Goal: Task Accomplishment & Management: Complete application form

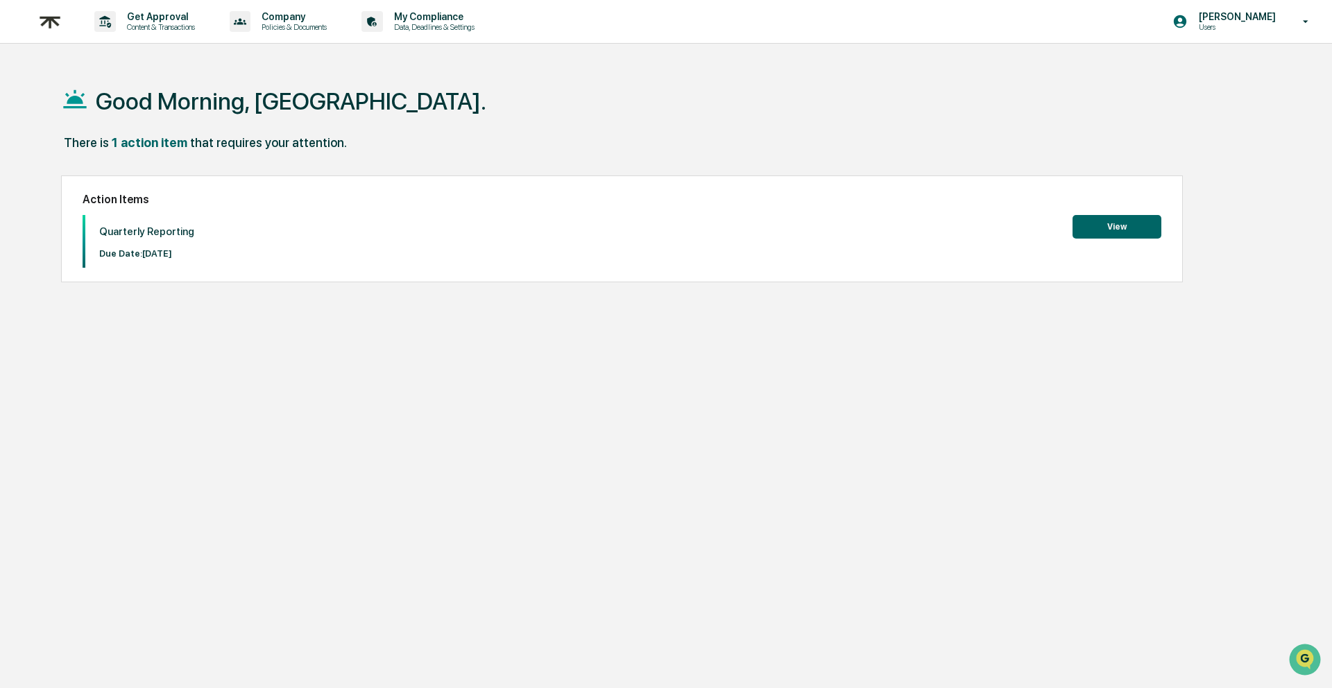
click at [1112, 226] on button "View" at bounding box center [1116, 227] width 89 height 24
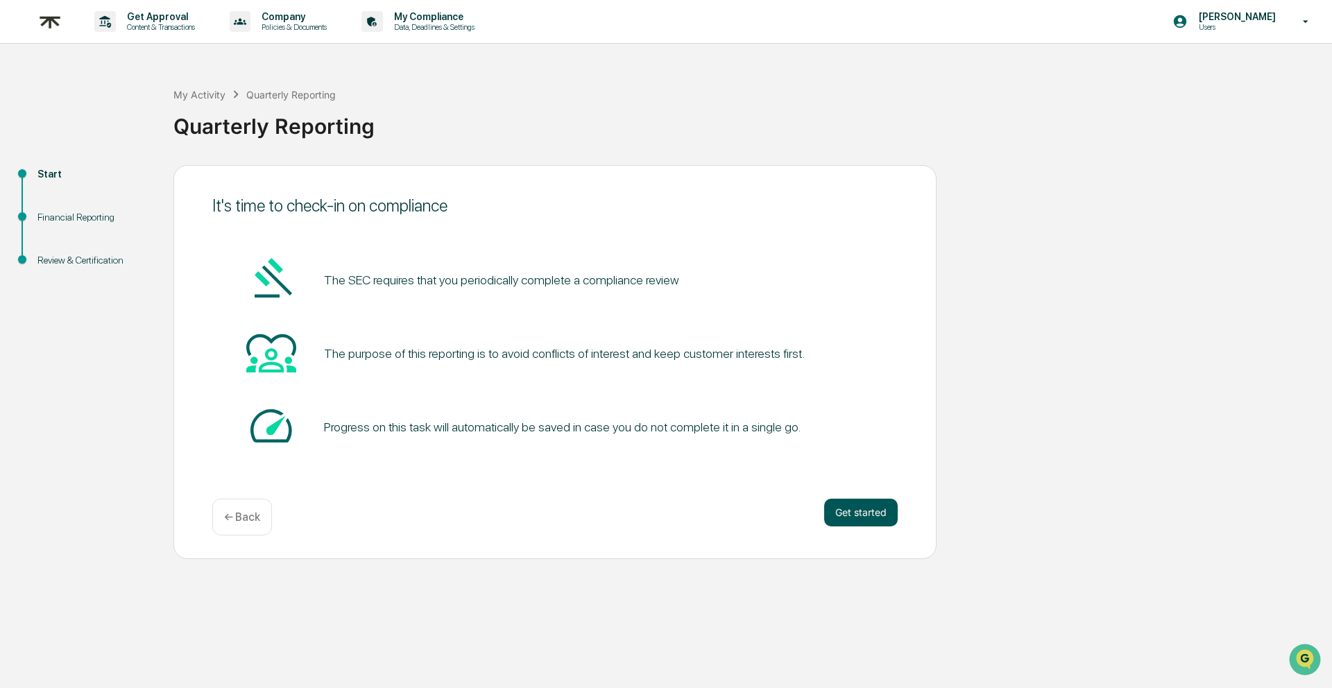
click at [834, 518] on button "Get started" at bounding box center [861, 513] width 74 height 28
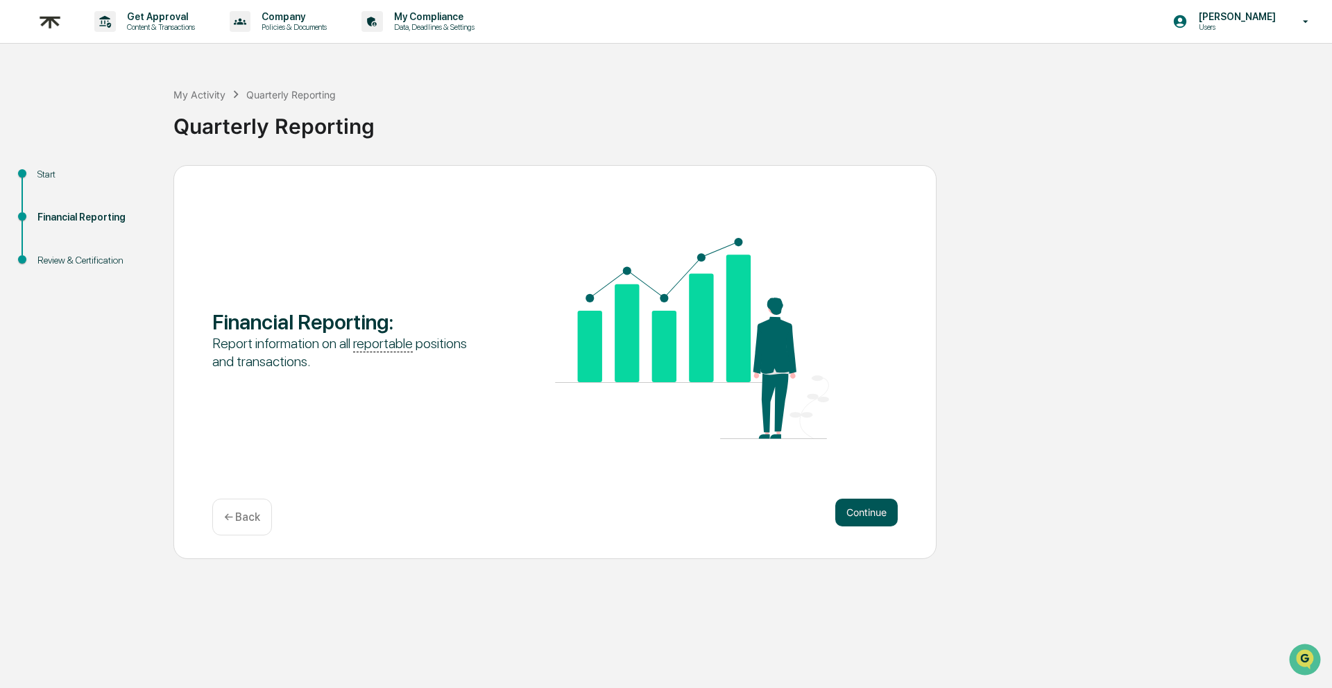
click at [848, 518] on button "Continue" at bounding box center [866, 513] width 62 height 28
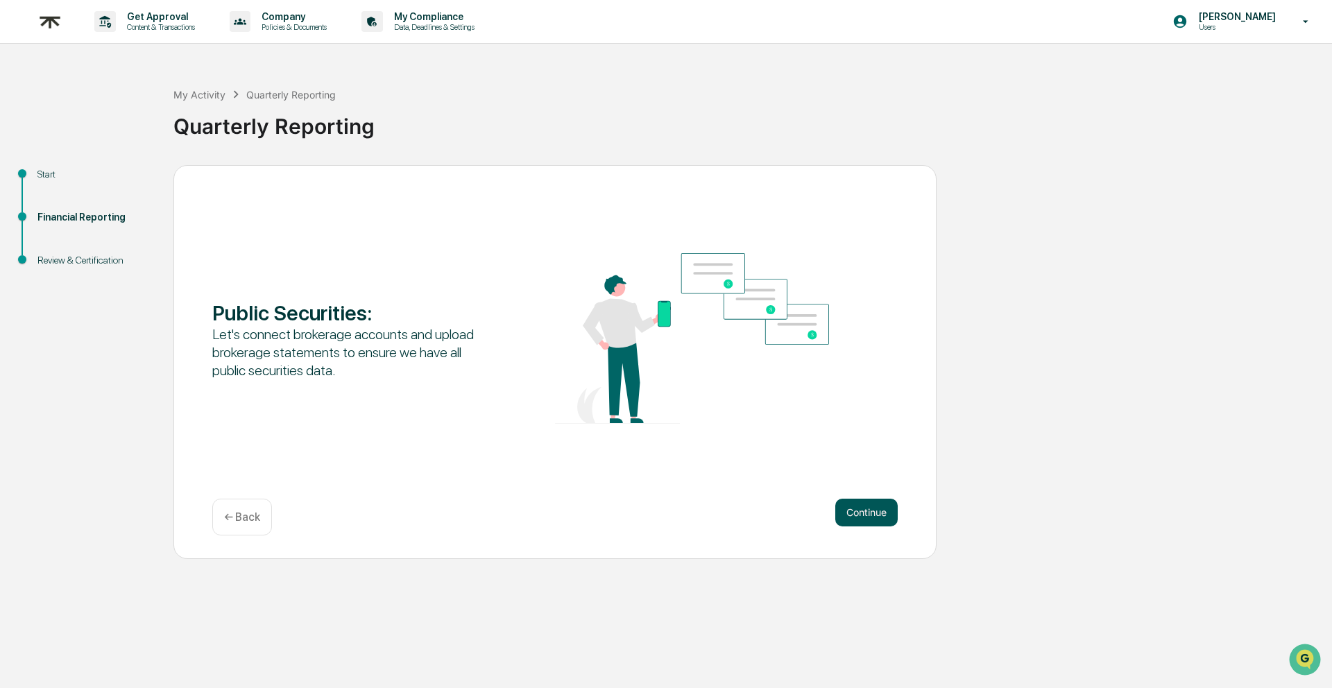
click at [843, 518] on button "Continue" at bounding box center [866, 513] width 62 height 28
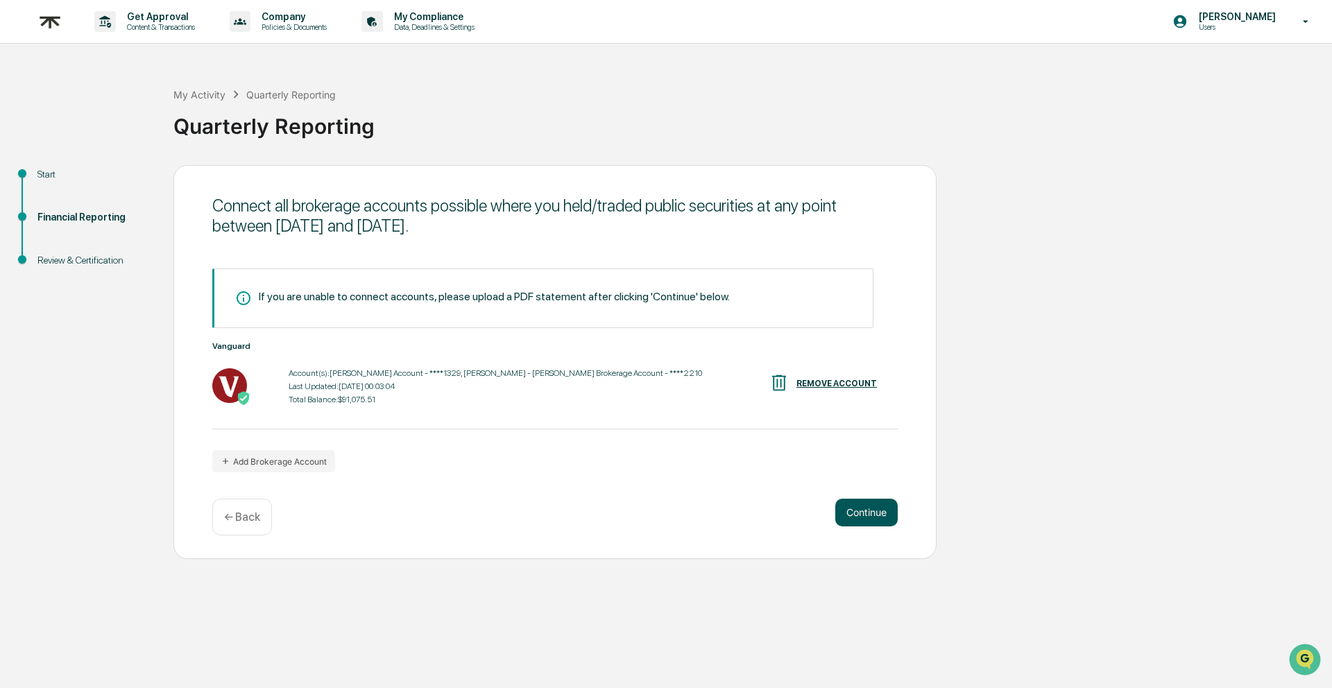
click at [856, 519] on button "Continue" at bounding box center [866, 513] width 62 height 28
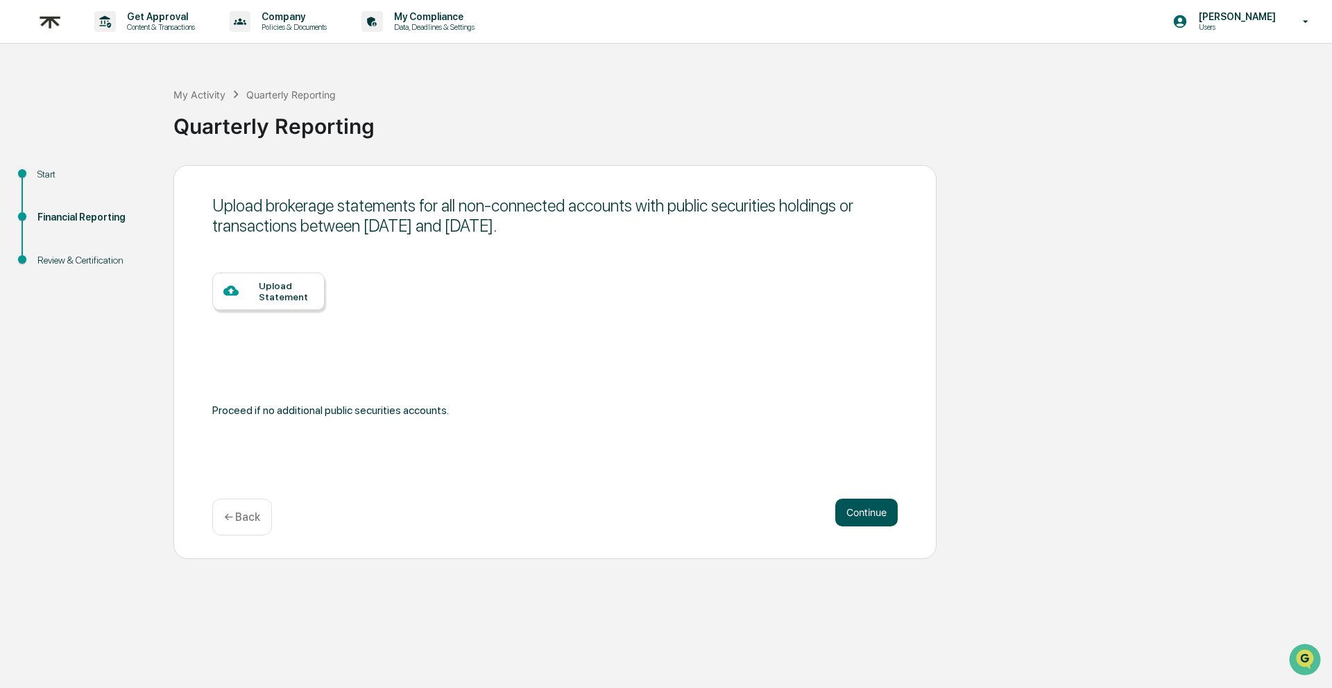
click at [848, 516] on button "Continue" at bounding box center [866, 513] width 62 height 28
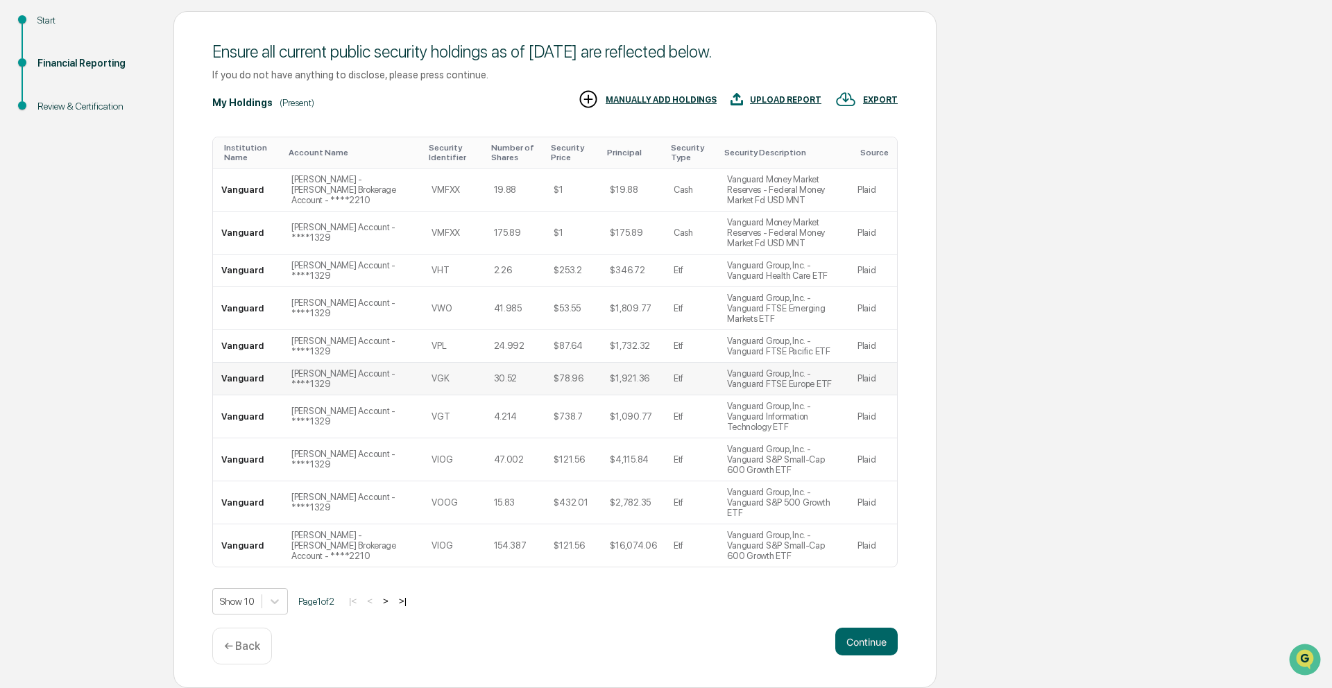
scroll to position [185, 0]
click at [865, 651] on button "Continue" at bounding box center [866, 642] width 62 height 28
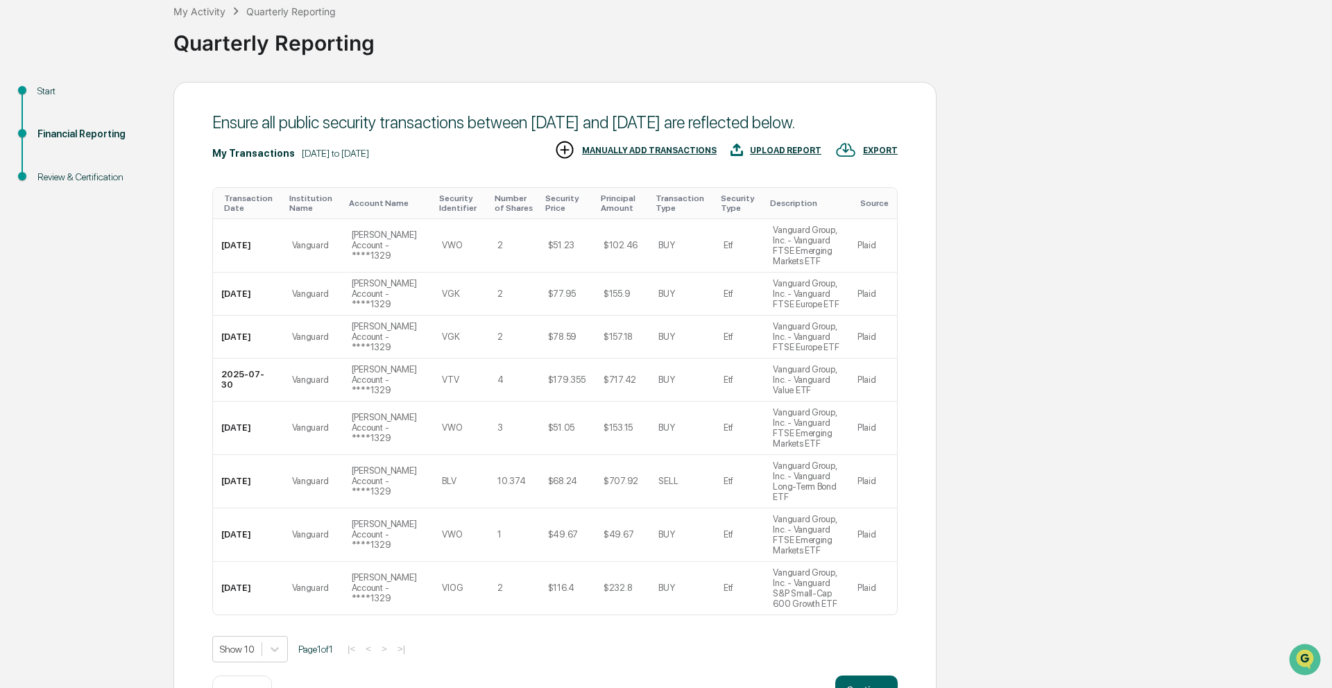
scroll to position [265, 0]
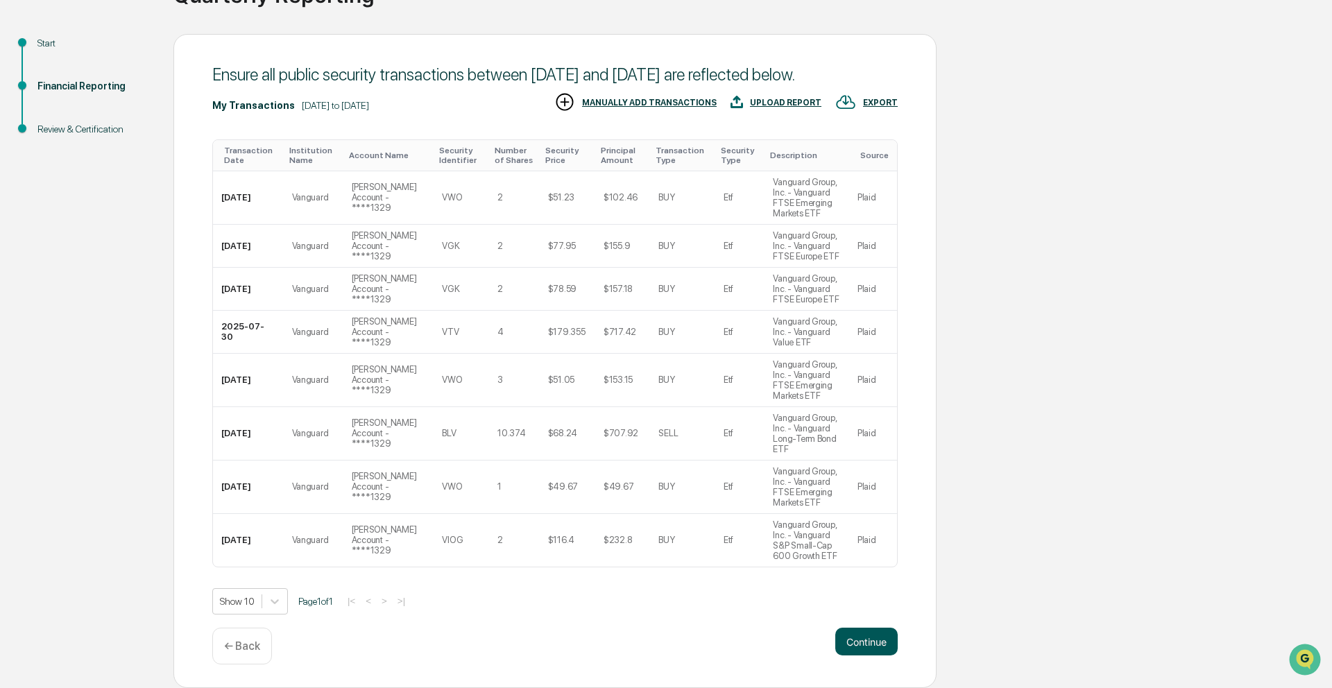
click at [865, 639] on button "Continue" at bounding box center [866, 642] width 62 height 28
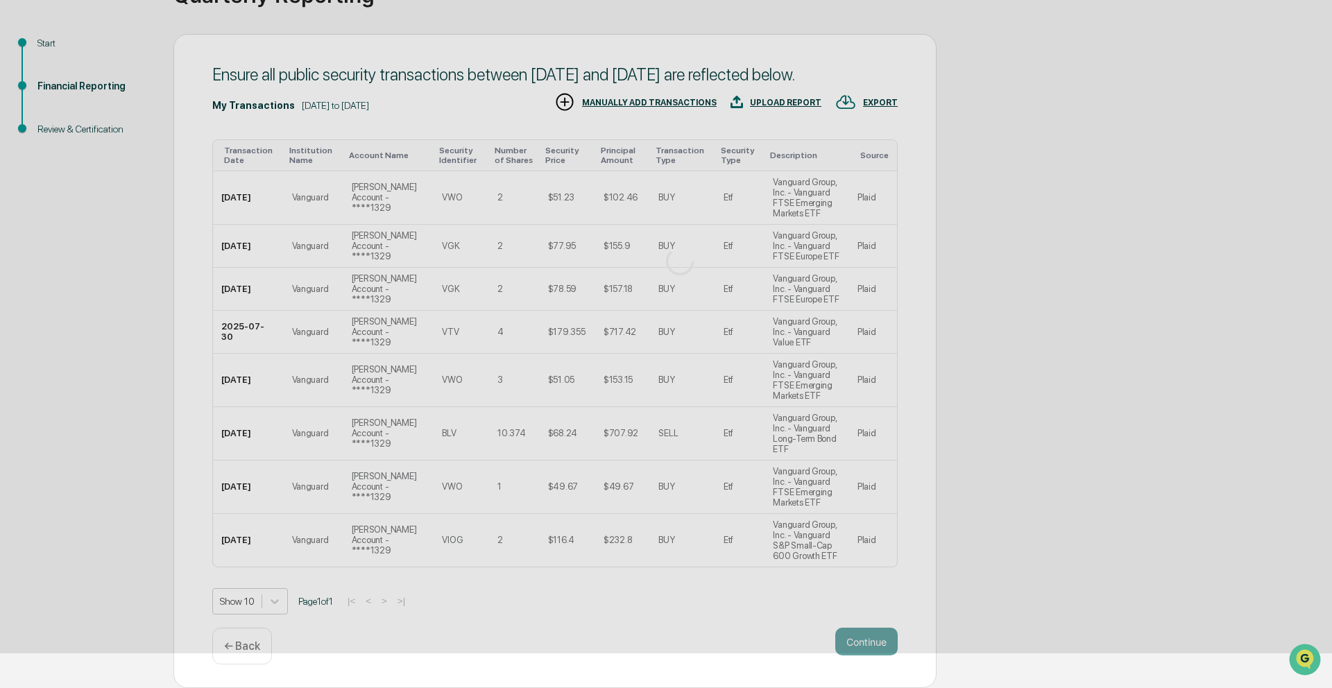
scroll to position [0, 0]
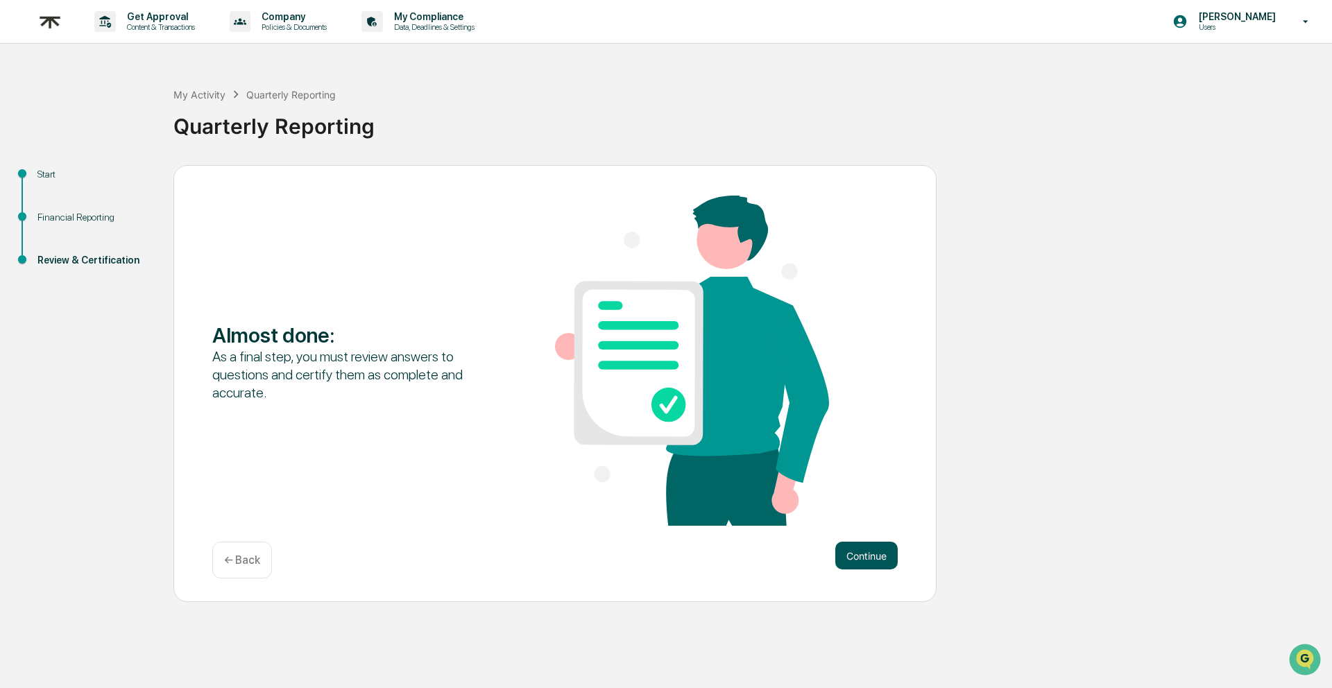
click at [868, 558] on button "Continue" at bounding box center [866, 556] width 62 height 28
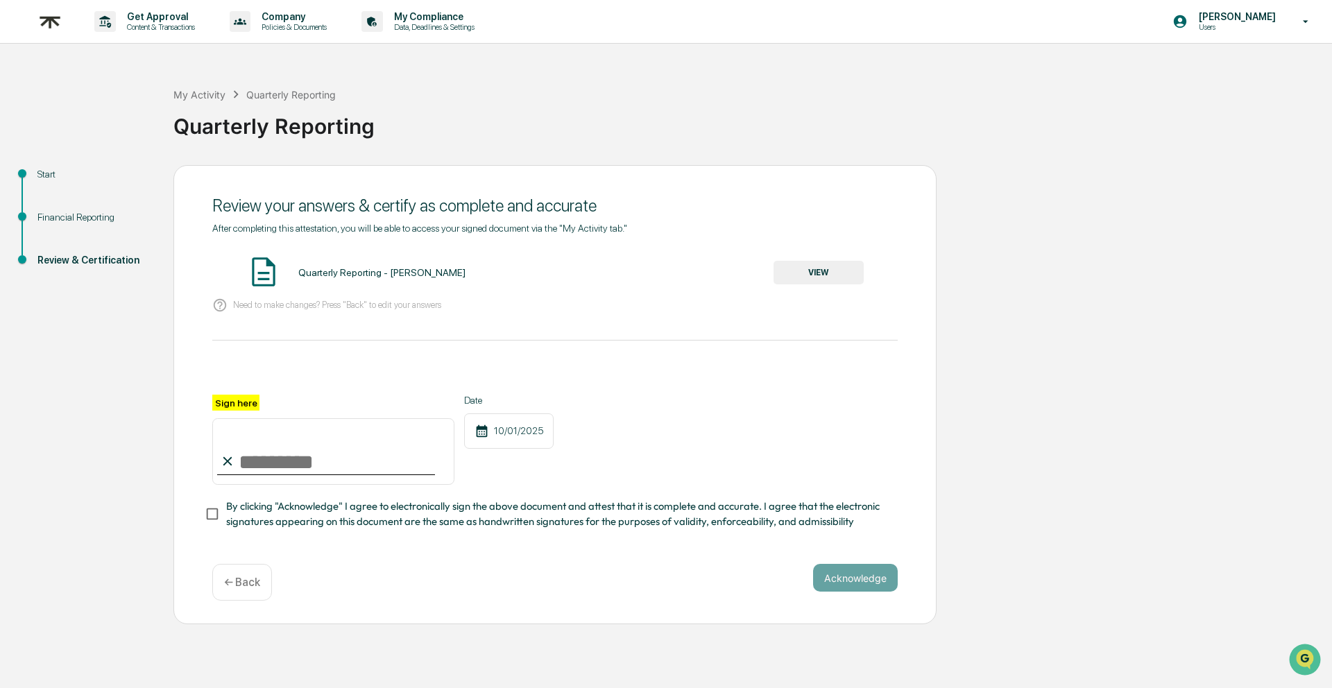
click at [332, 463] on input "Sign here" at bounding box center [333, 451] width 242 height 67
type input "**********"
click at [823, 575] on button "Acknowledge" at bounding box center [855, 578] width 85 height 28
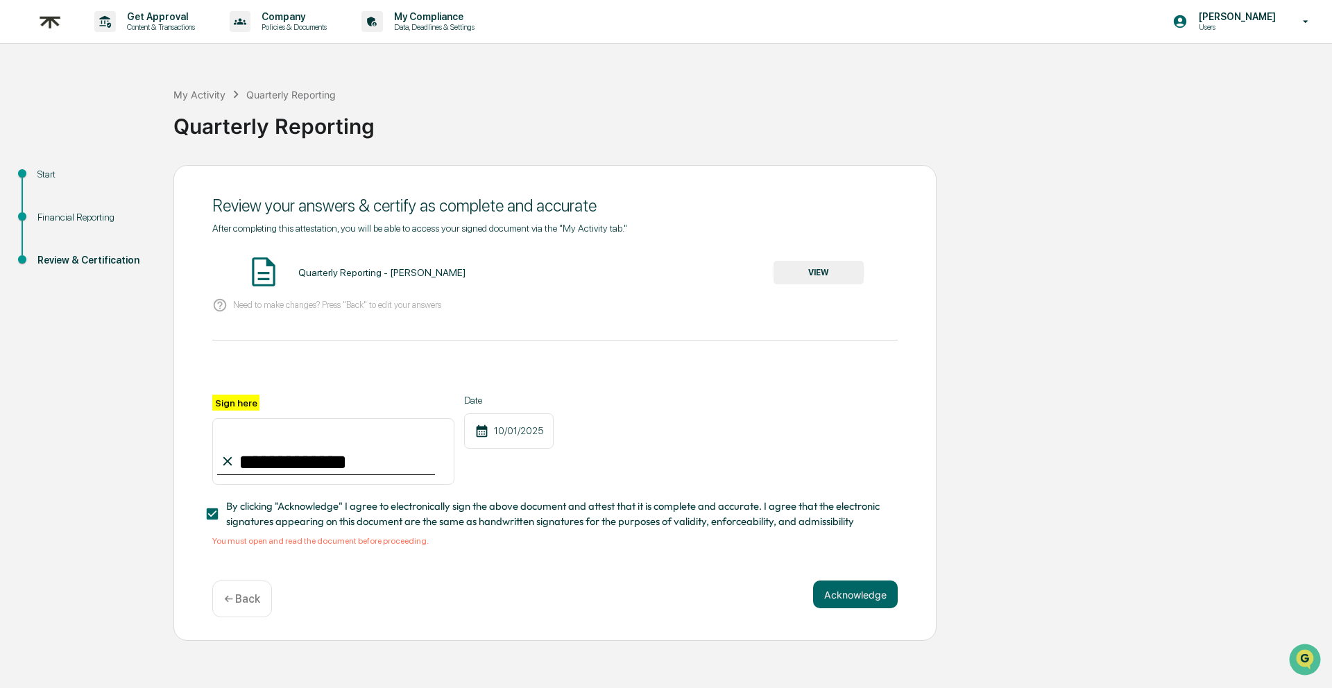
click at [800, 273] on button "VIEW" at bounding box center [818, 273] width 90 height 24
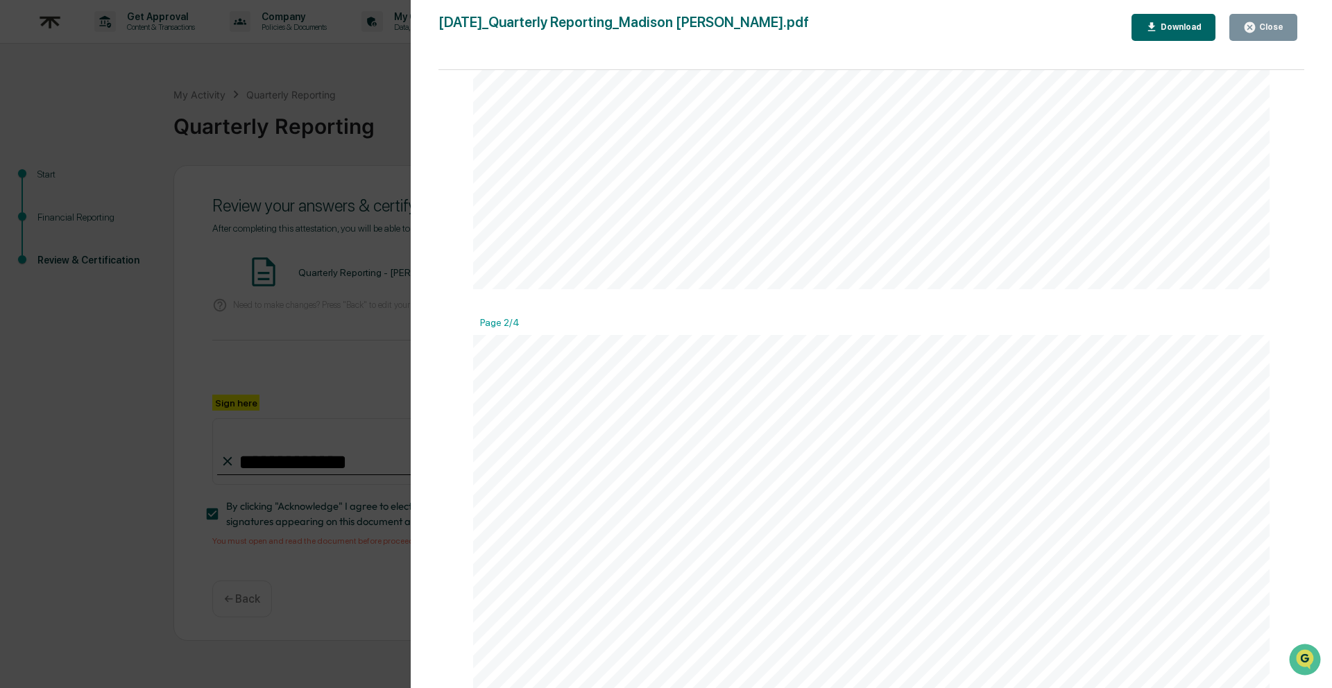
scroll to position [957, 0]
click at [341, 314] on div "Version History [DATE] 04:03 PM [PERSON_NAME] [DATE]_Quarterly Reporting_Madiso…" at bounding box center [666, 344] width 1332 height 688
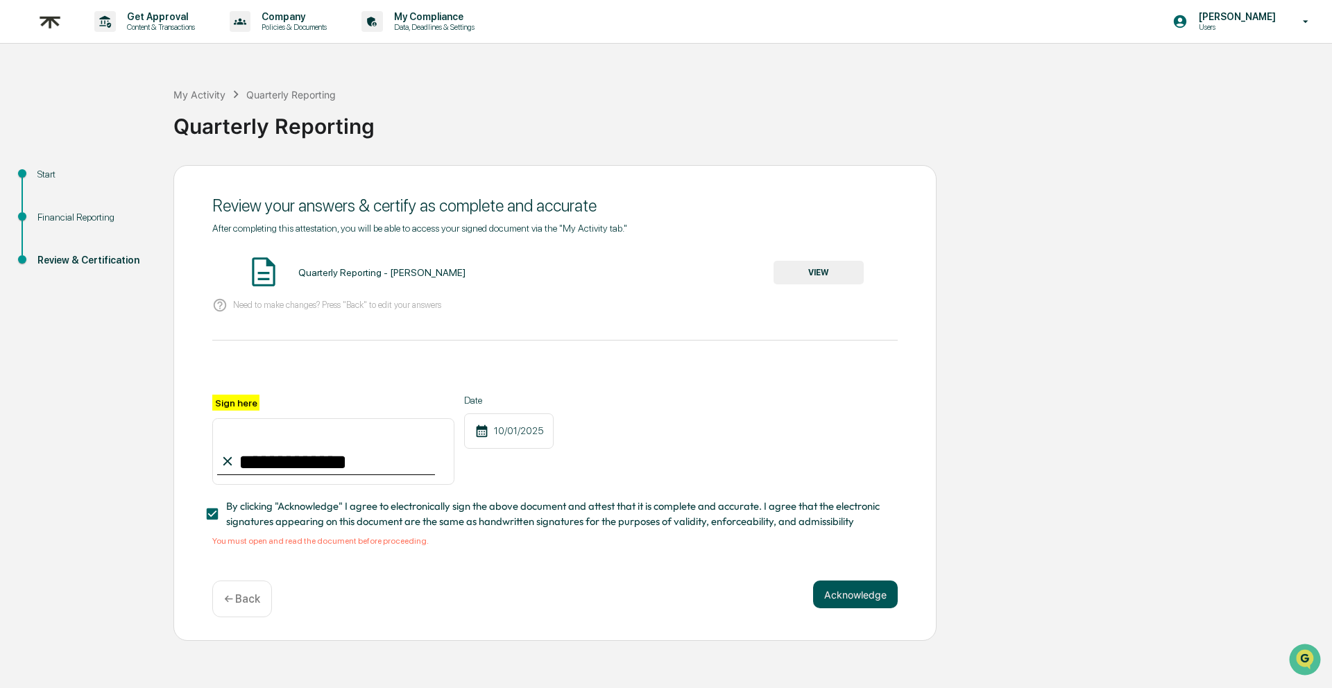
click at [869, 592] on button "Acknowledge" at bounding box center [855, 595] width 85 height 28
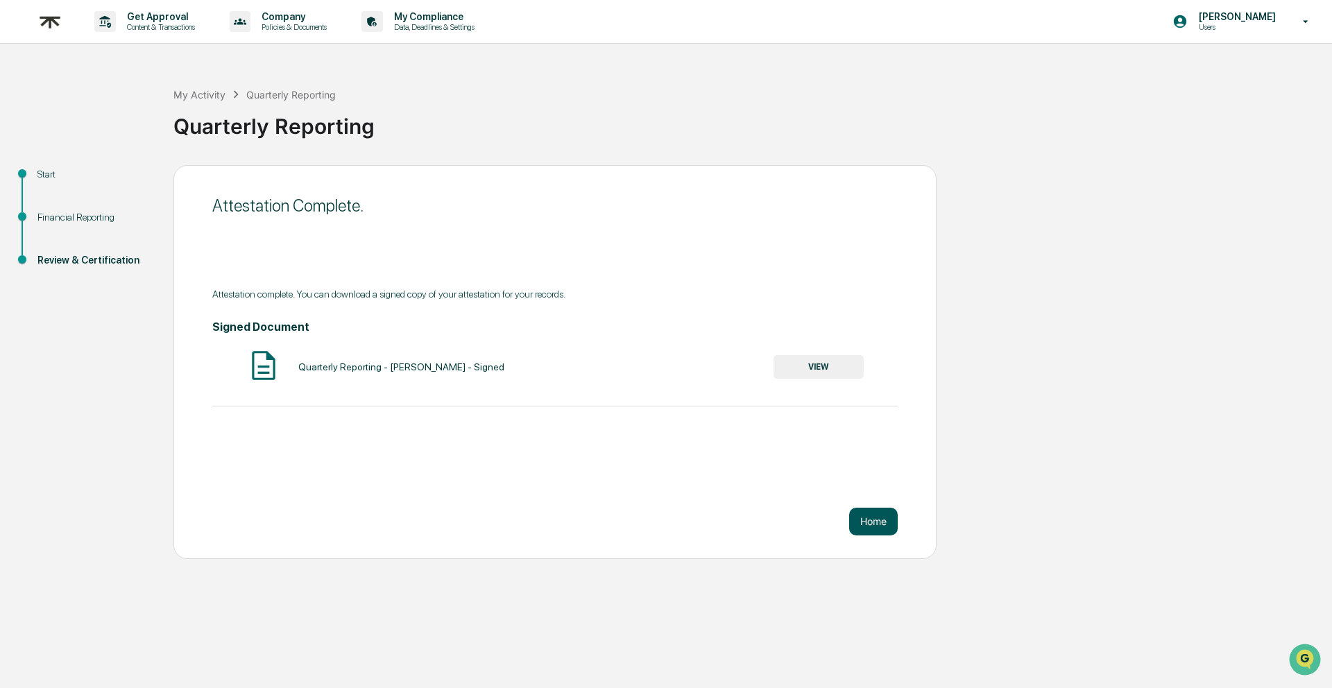
click at [875, 527] on button "Home" at bounding box center [873, 522] width 49 height 28
